Goal: Navigation & Orientation: Find specific page/section

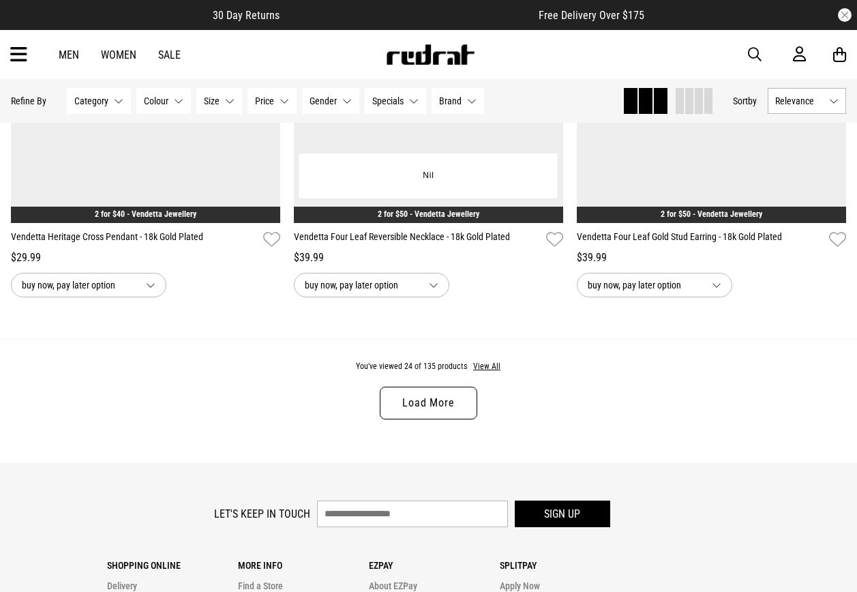
scroll to position [3743, 0]
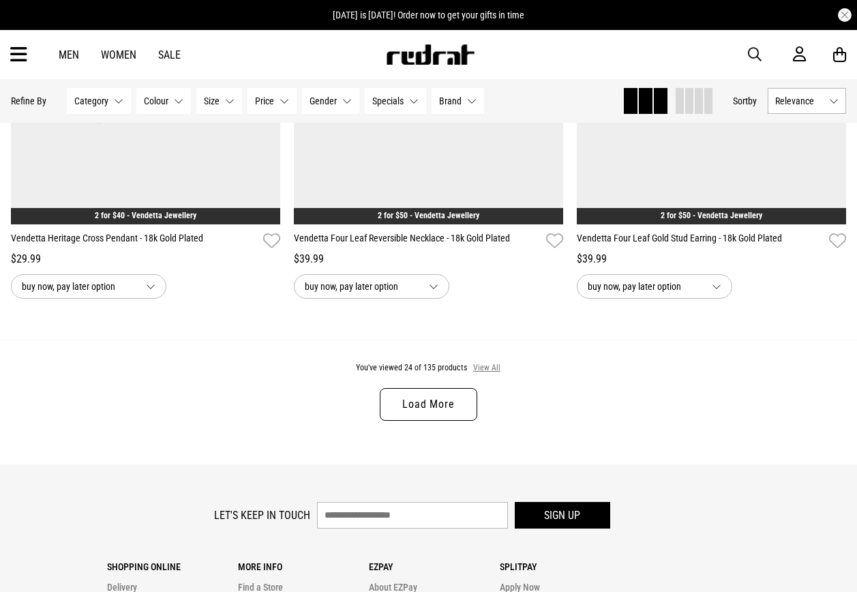
click at [488, 374] on button "View All" at bounding box center [486, 368] width 29 height 12
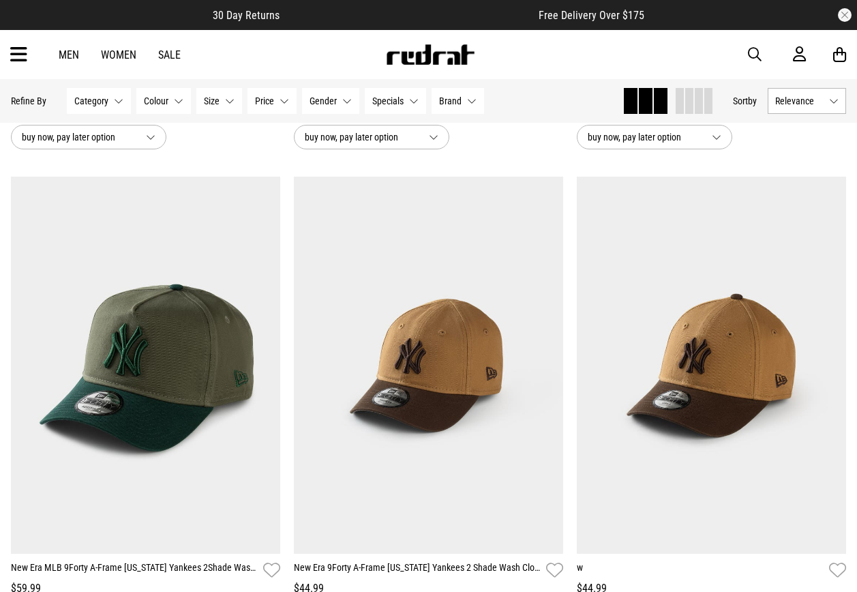
scroll to position [1023, 0]
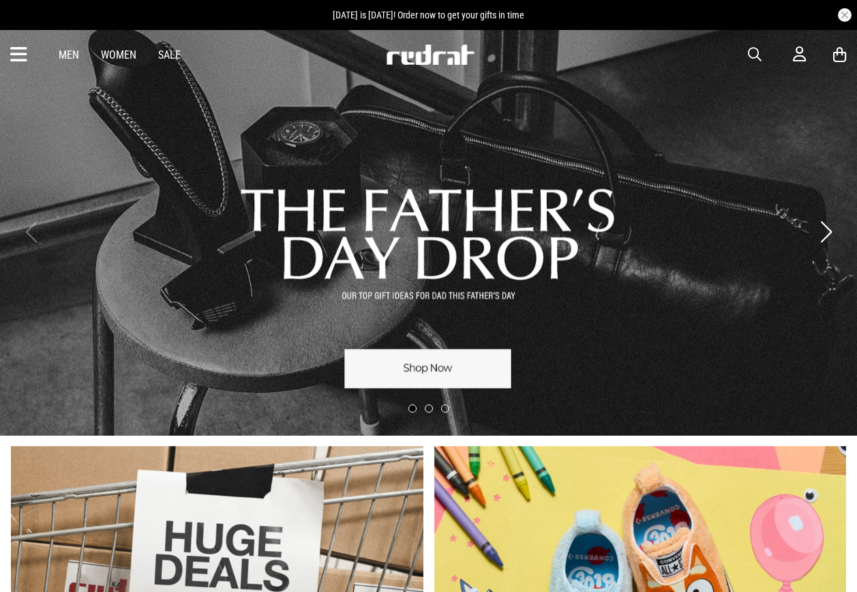
click at [9, 63] on div "Men Women Sale Sign in New Back Footwear Back Mens Back Womens Back Youth & Kid…" at bounding box center [428, 54] width 857 height 49
click at [13, 58] on icon at bounding box center [18, 55] width 17 height 22
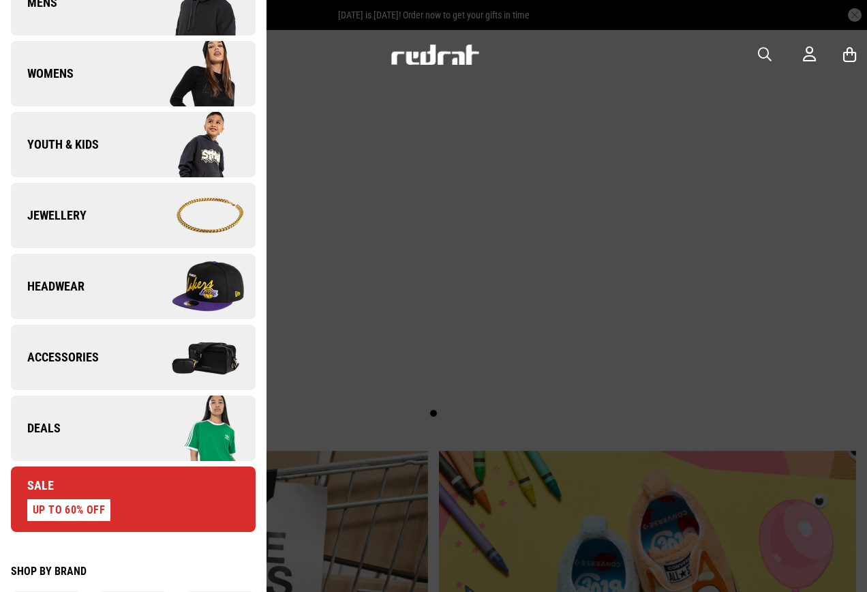
scroll to position [273, 0]
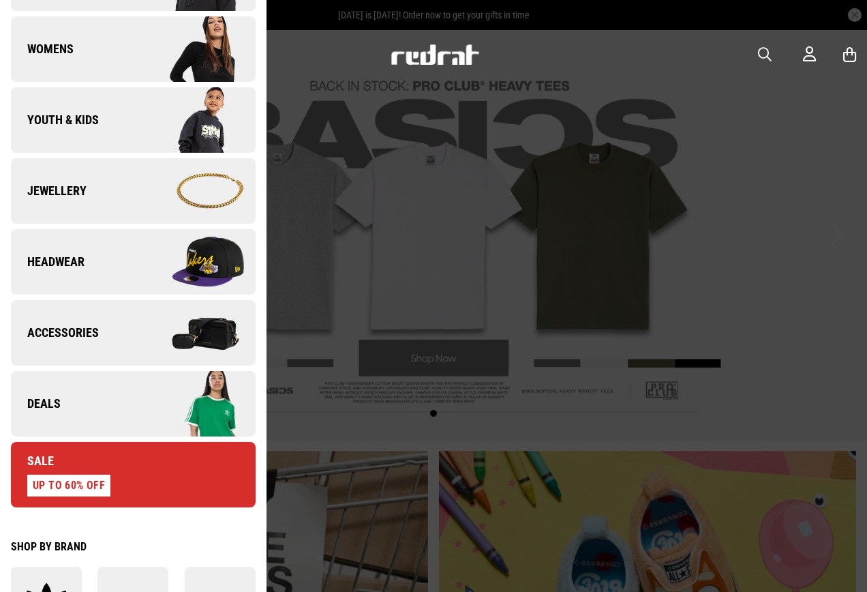
click at [98, 337] on link "Accessories" at bounding box center [133, 332] width 245 height 65
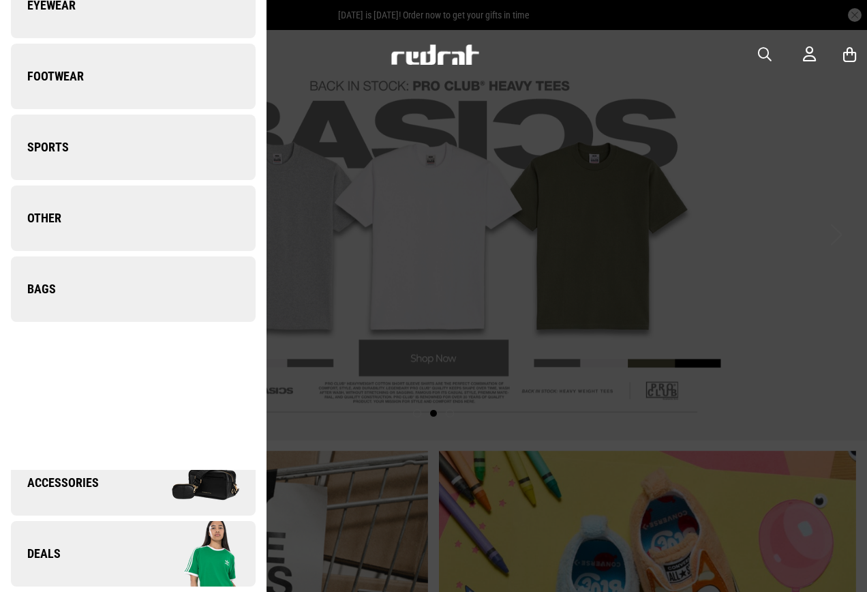
scroll to position [0, 0]
